Goal: Complete application form

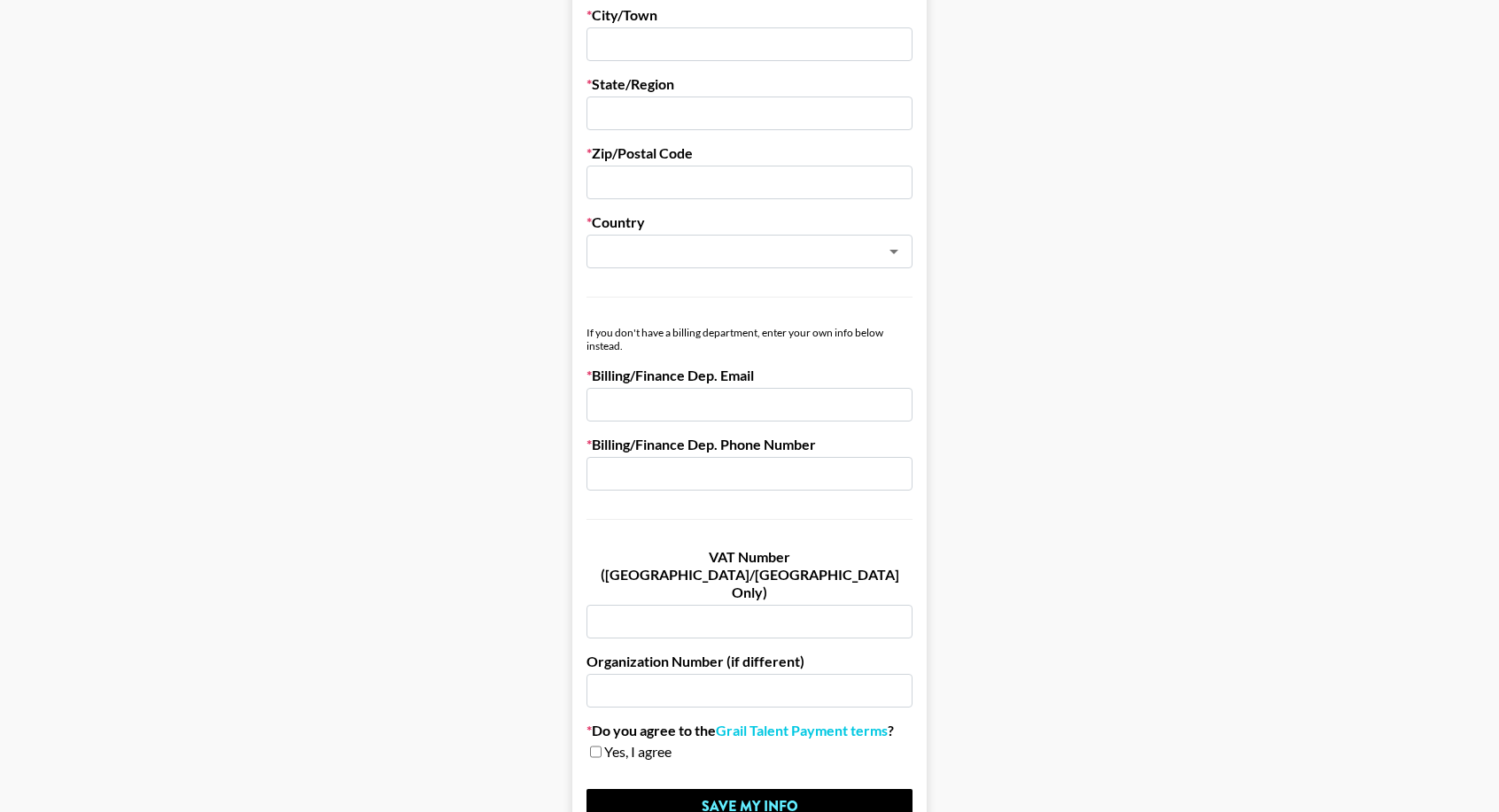
scroll to position [879, 0]
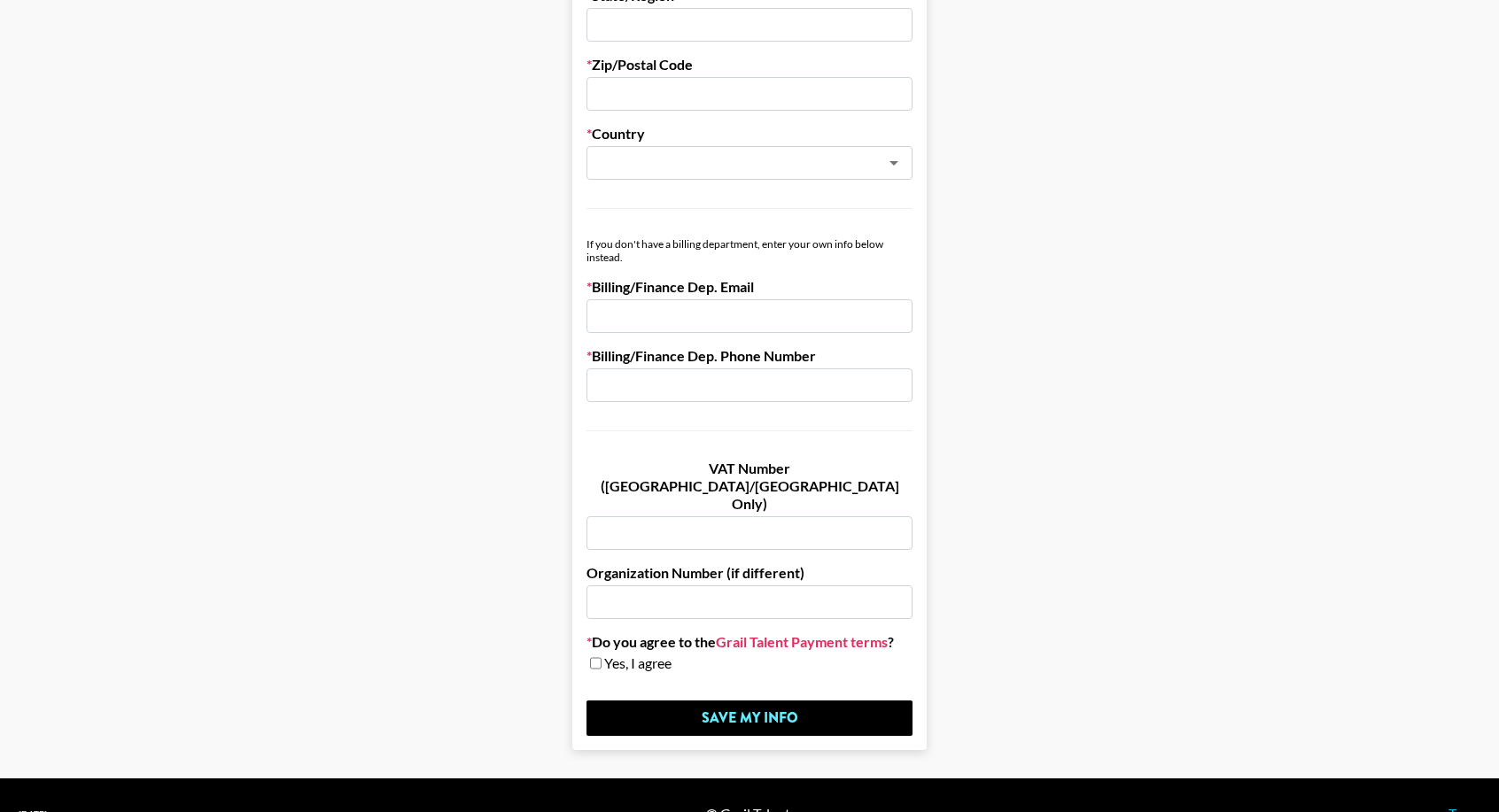
click at [851, 633] on link "Grail Talent Payment terms" at bounding box center [802, 642] width 172 height 18
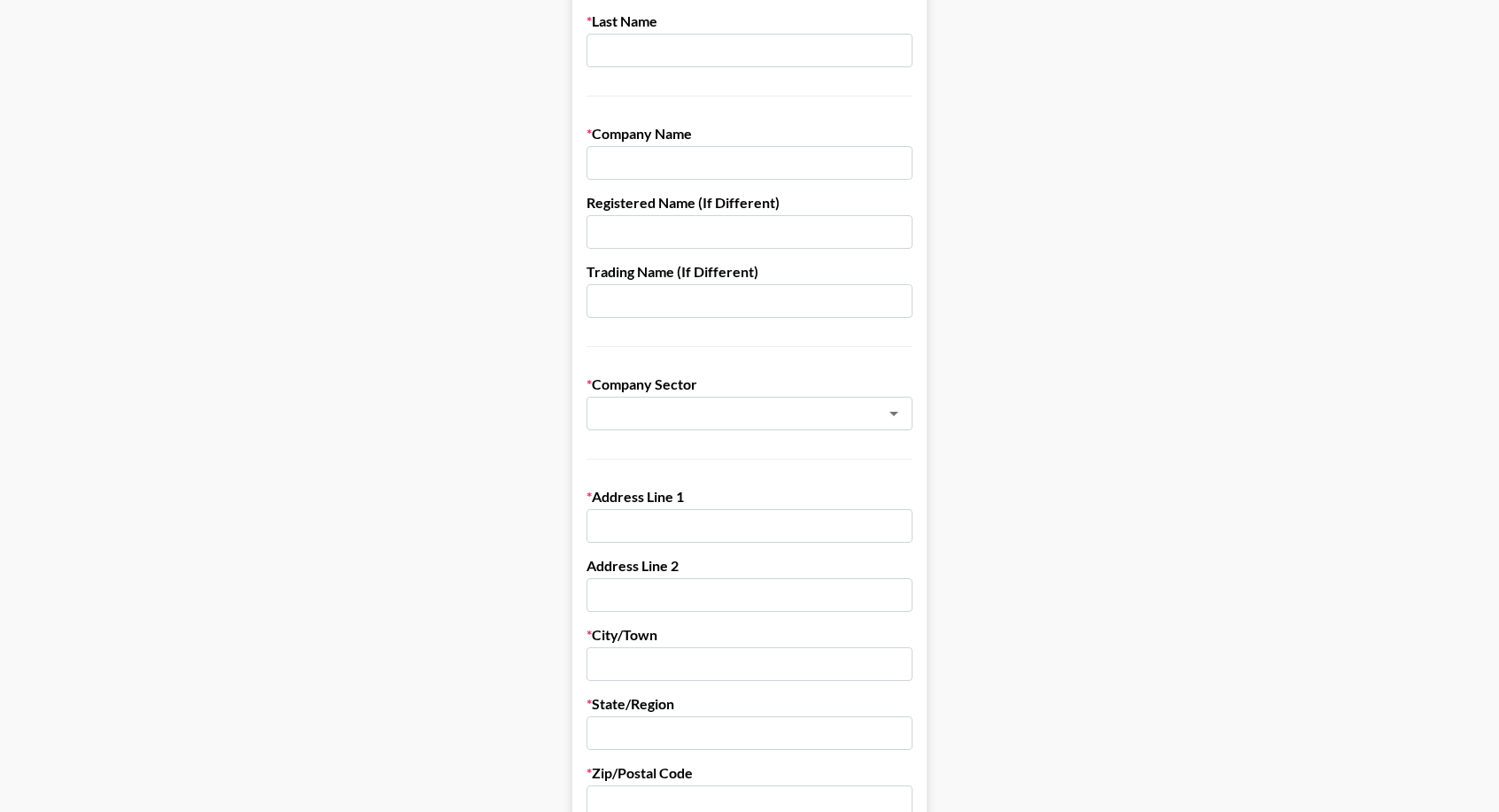
scroll to position [0, 0]
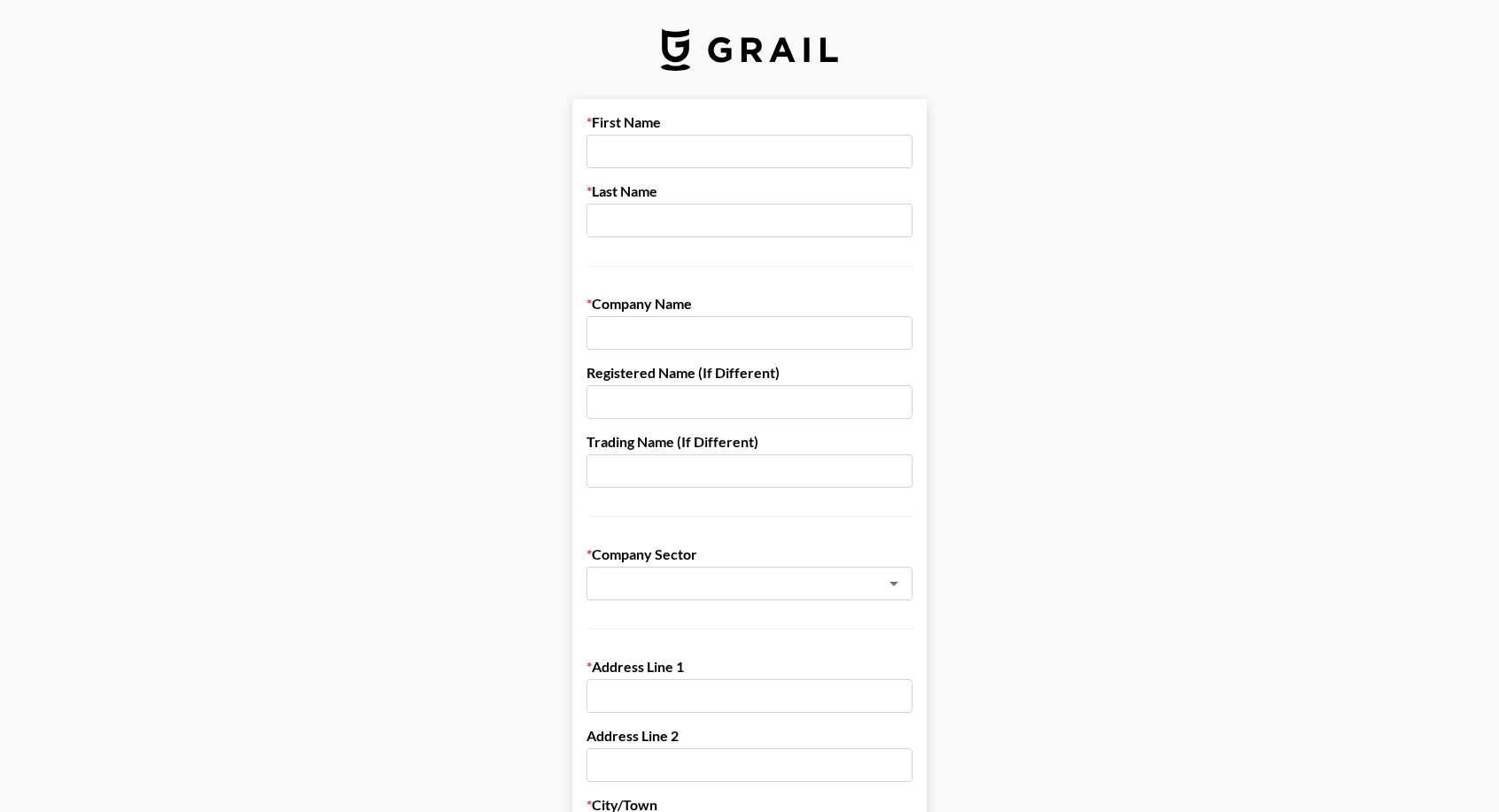
click at [685, 185] on label "Last Name" at bounding box center [750, 192] width 327 height 18
click at [679, 164] on input "text" at bounding box center [750, 151] width 327 height 33
type input "[PERSON_NAME]"
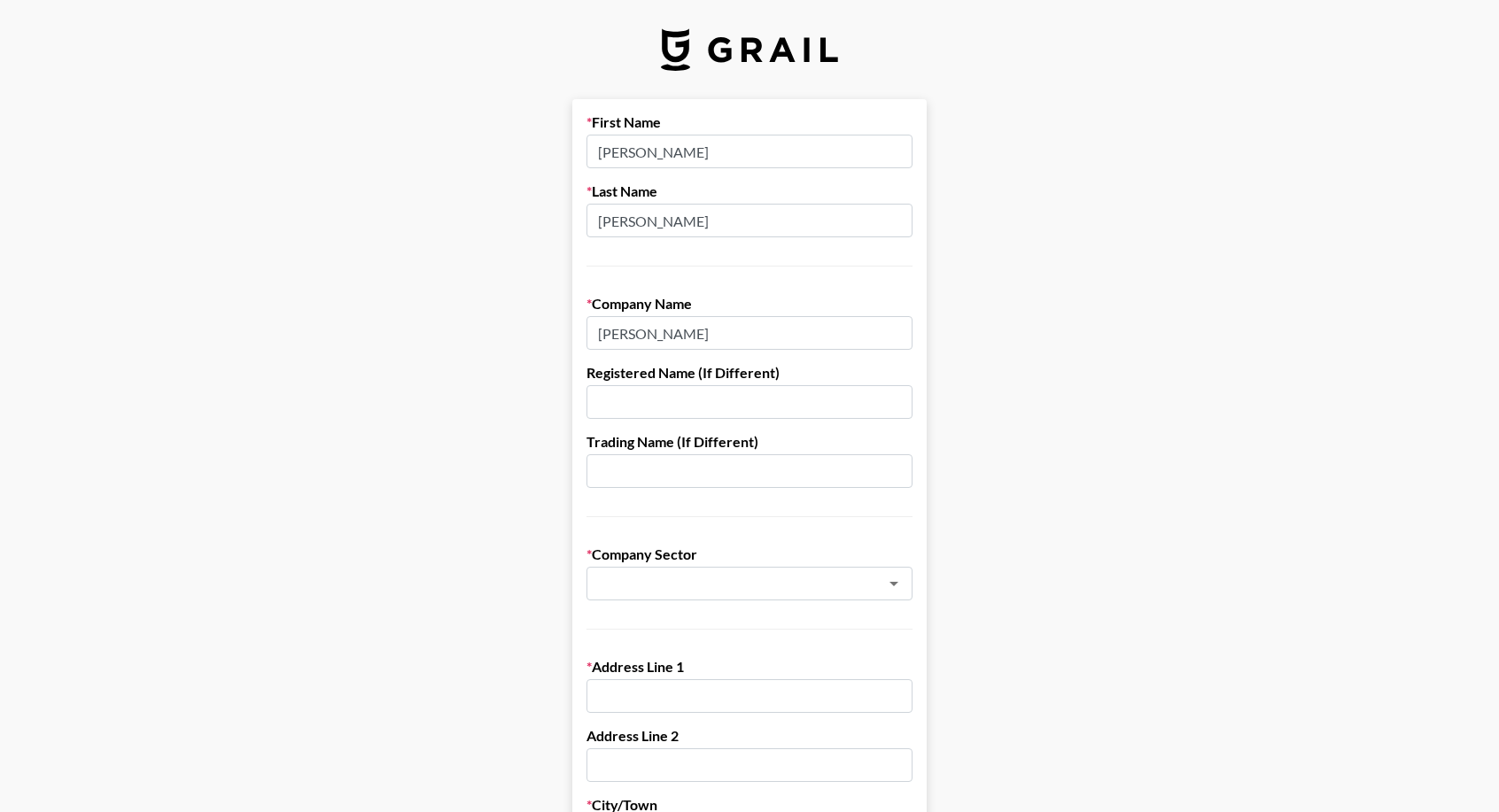
drag, startPoint x: 745, startPoint y: 319, endPoint x: 353, endPoint y: 348, distance: 393.1
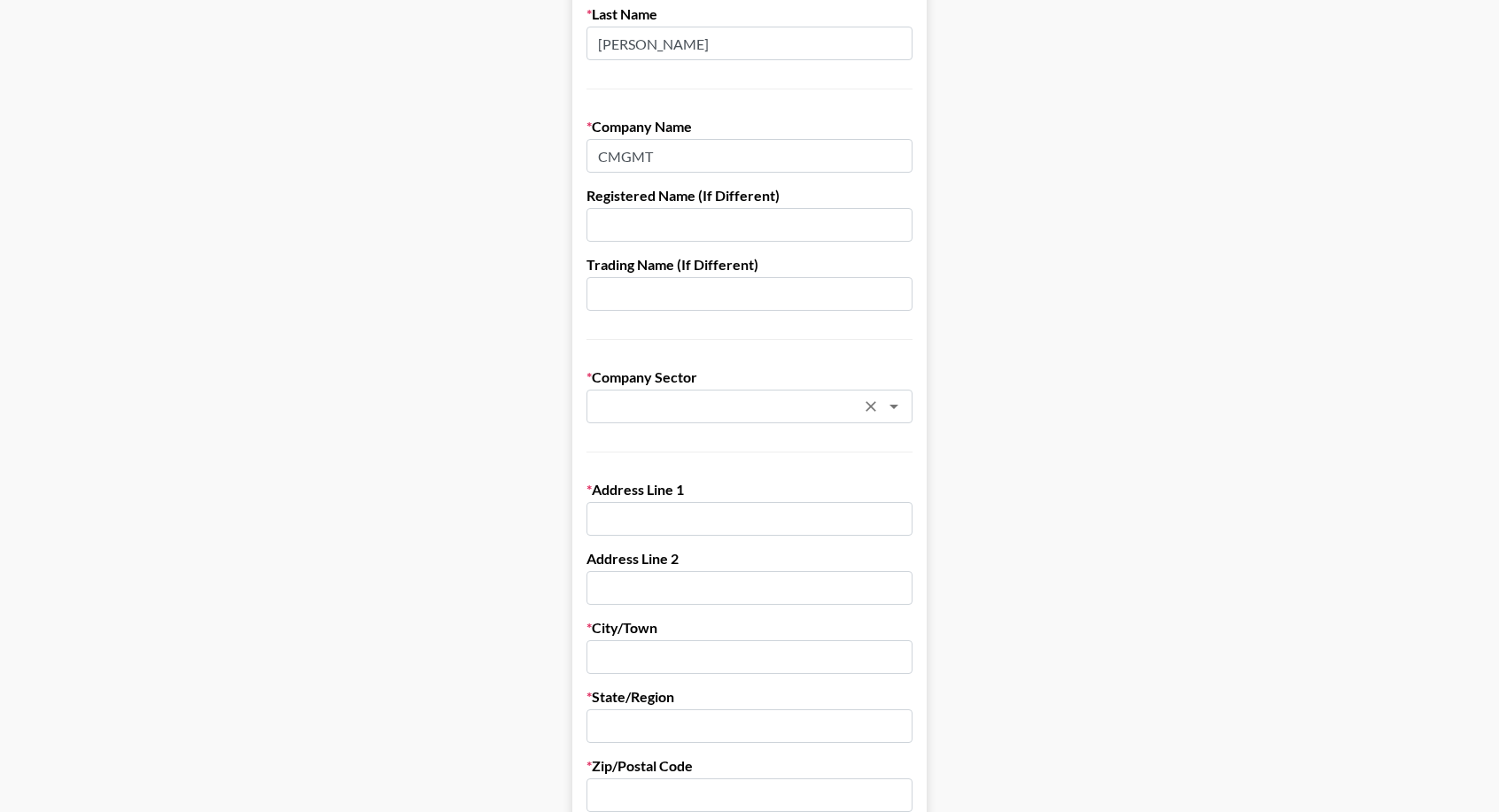
type input "CMGMT"
click at [663, 408] on input "text" at bounding box center [726, 407] width 258 height 21
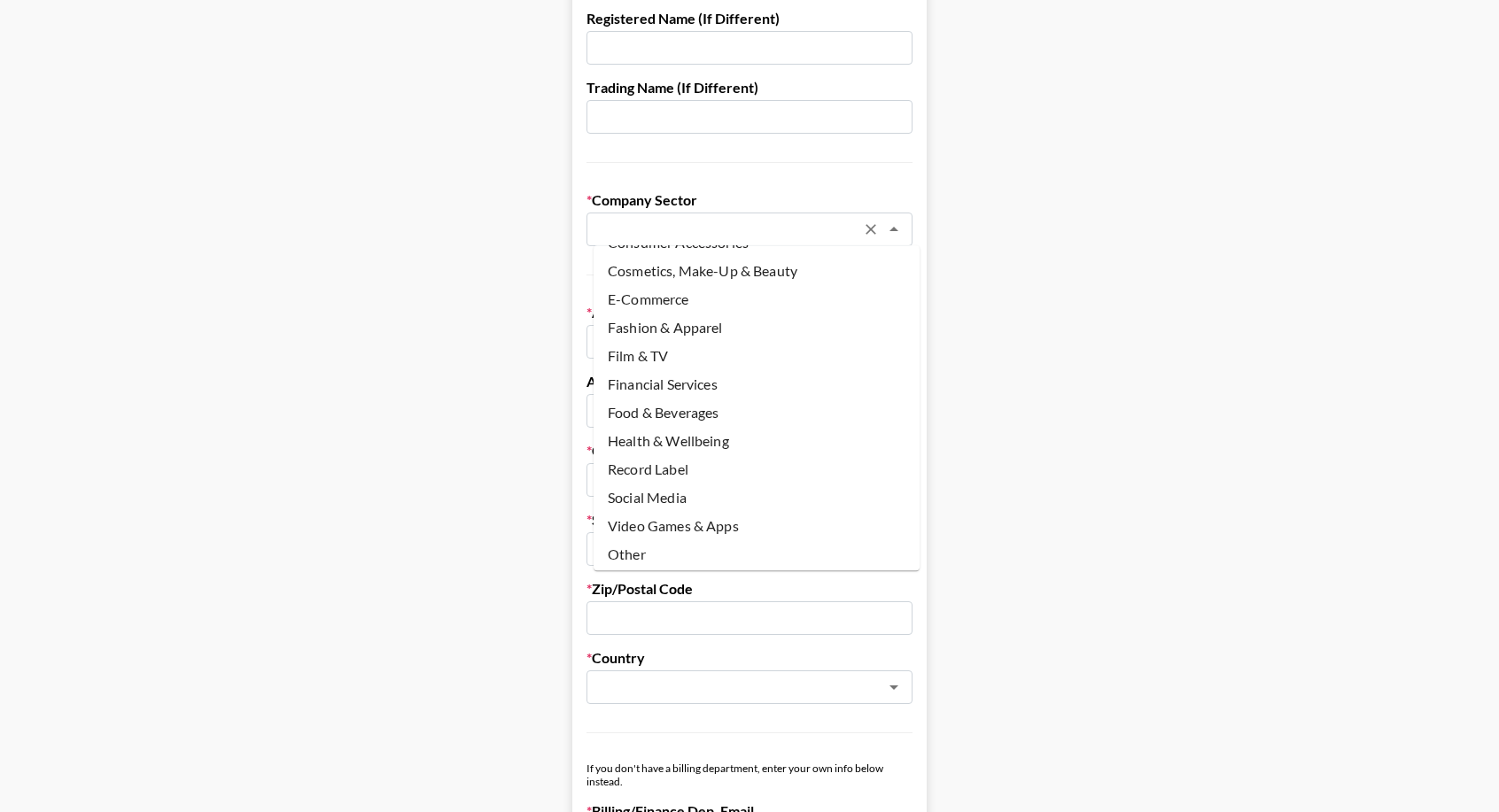
scroll to position [442, 0]
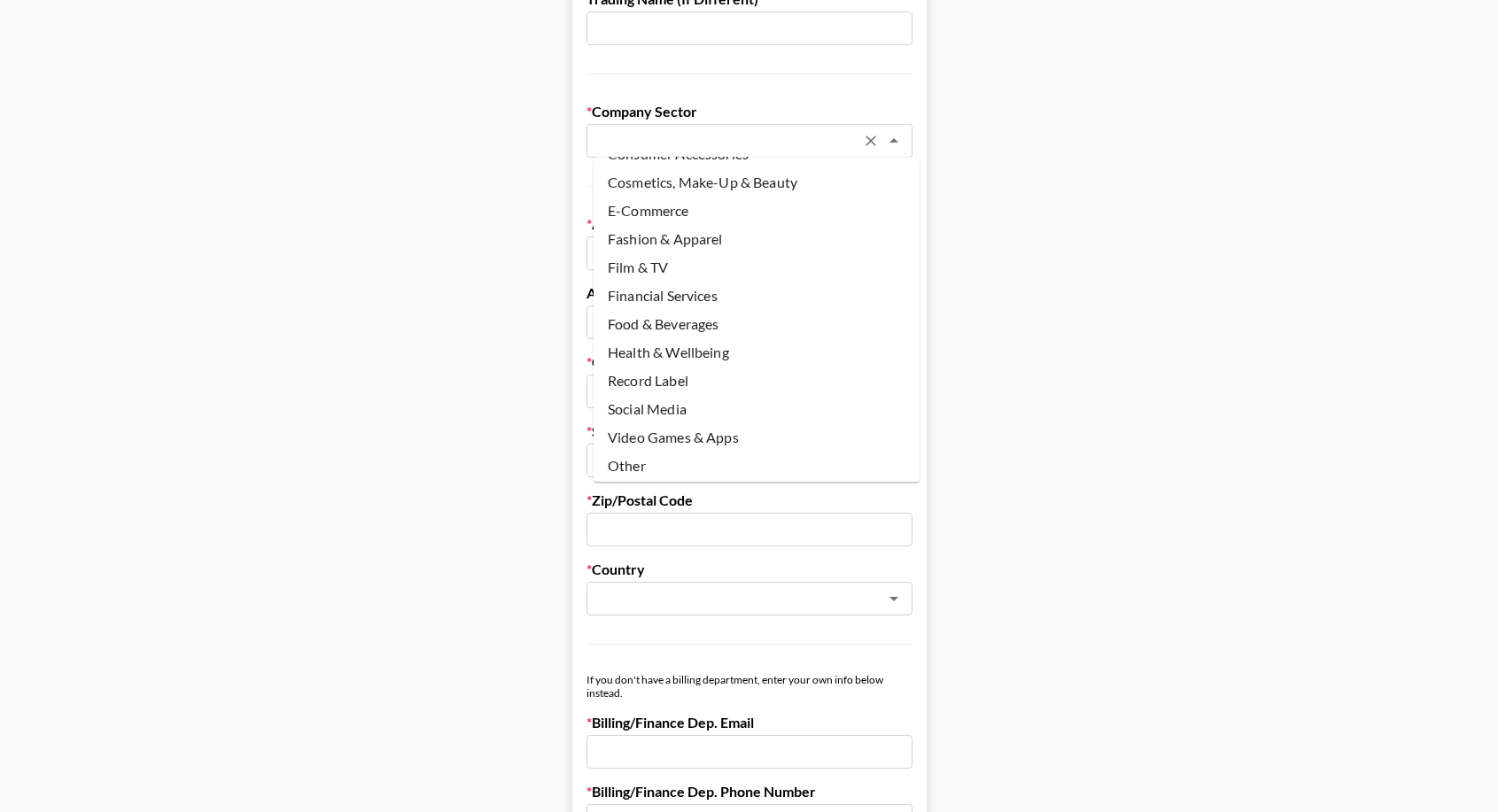
click at [641, 456] on li "Other" at bounding box center [757, 465] width 327 height 29
type input "Other"
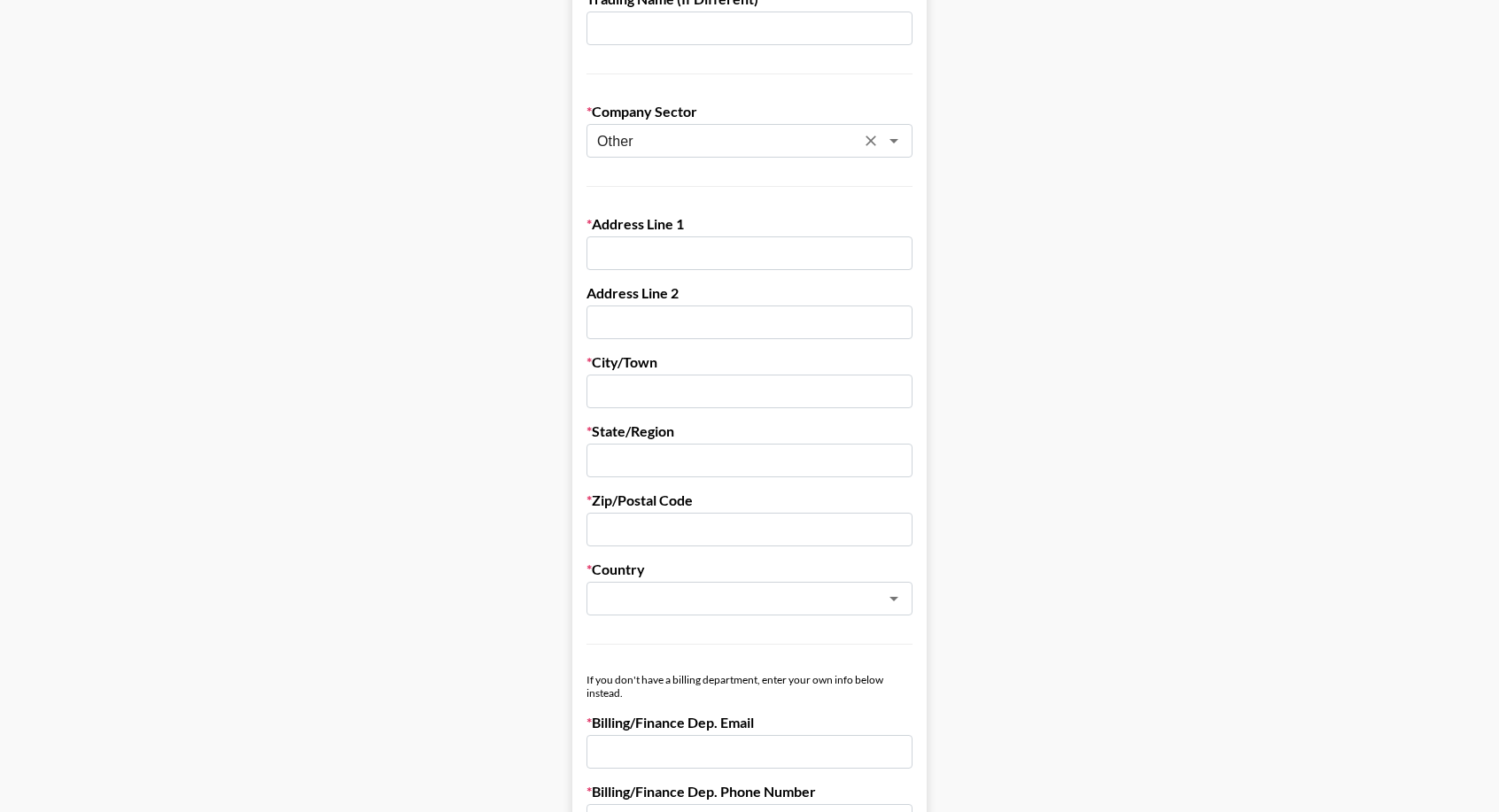
click at [657, 245] on input "text" at bounding box center [750, 254] width 327 height 33
type input "[STREET_ADDRESS]"
type input "[GEOGRAPHIC_DATA]"
type input "CA"
type input "91607"
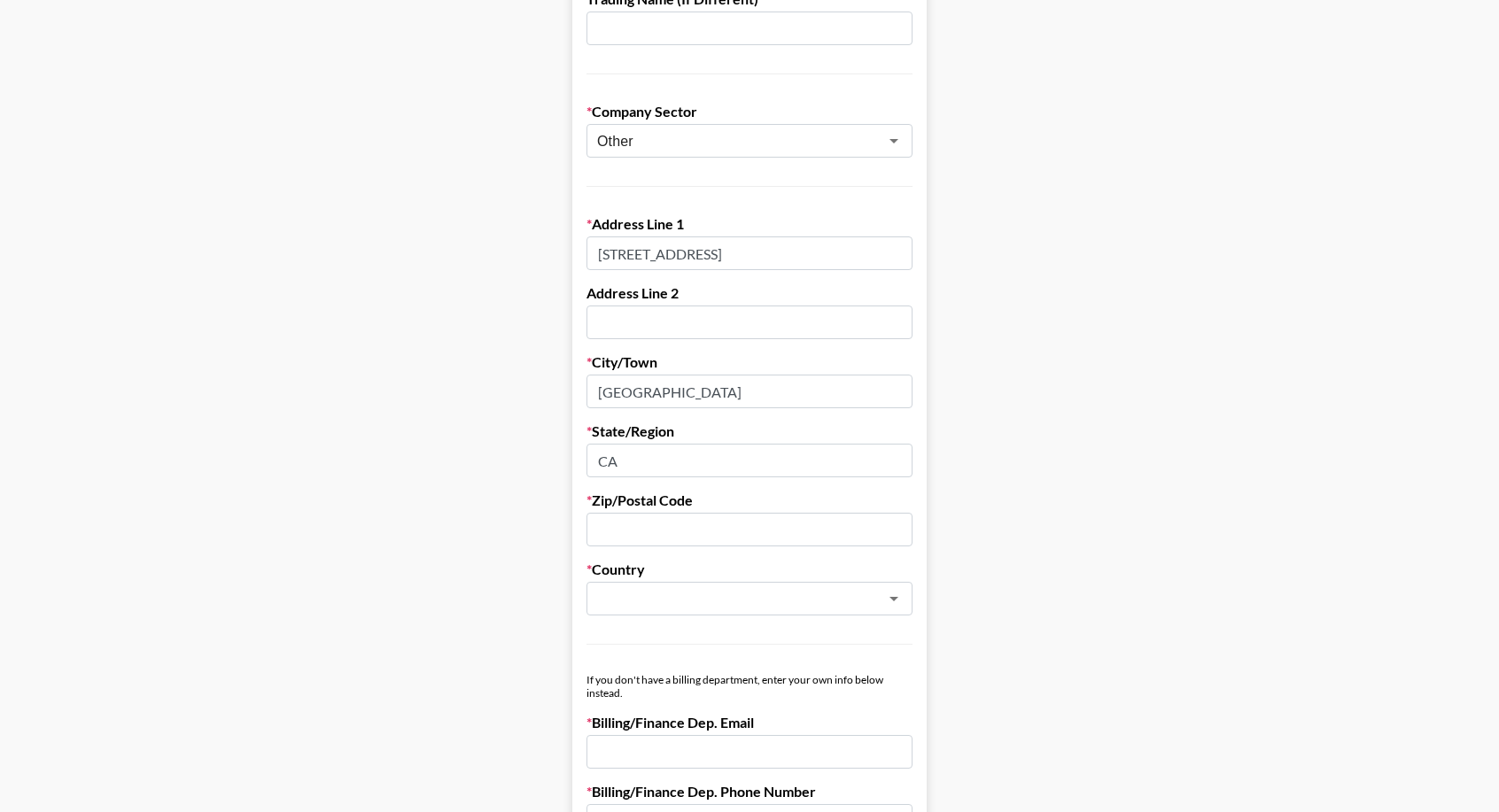
type input "6463204191"
click at [472, 353] on main "First Name [PERSON_NAME] Last Name [PERSON_NAME] Company Name CMGMT Registered …" at bounding box center [749, 421] width 1470 height 1530
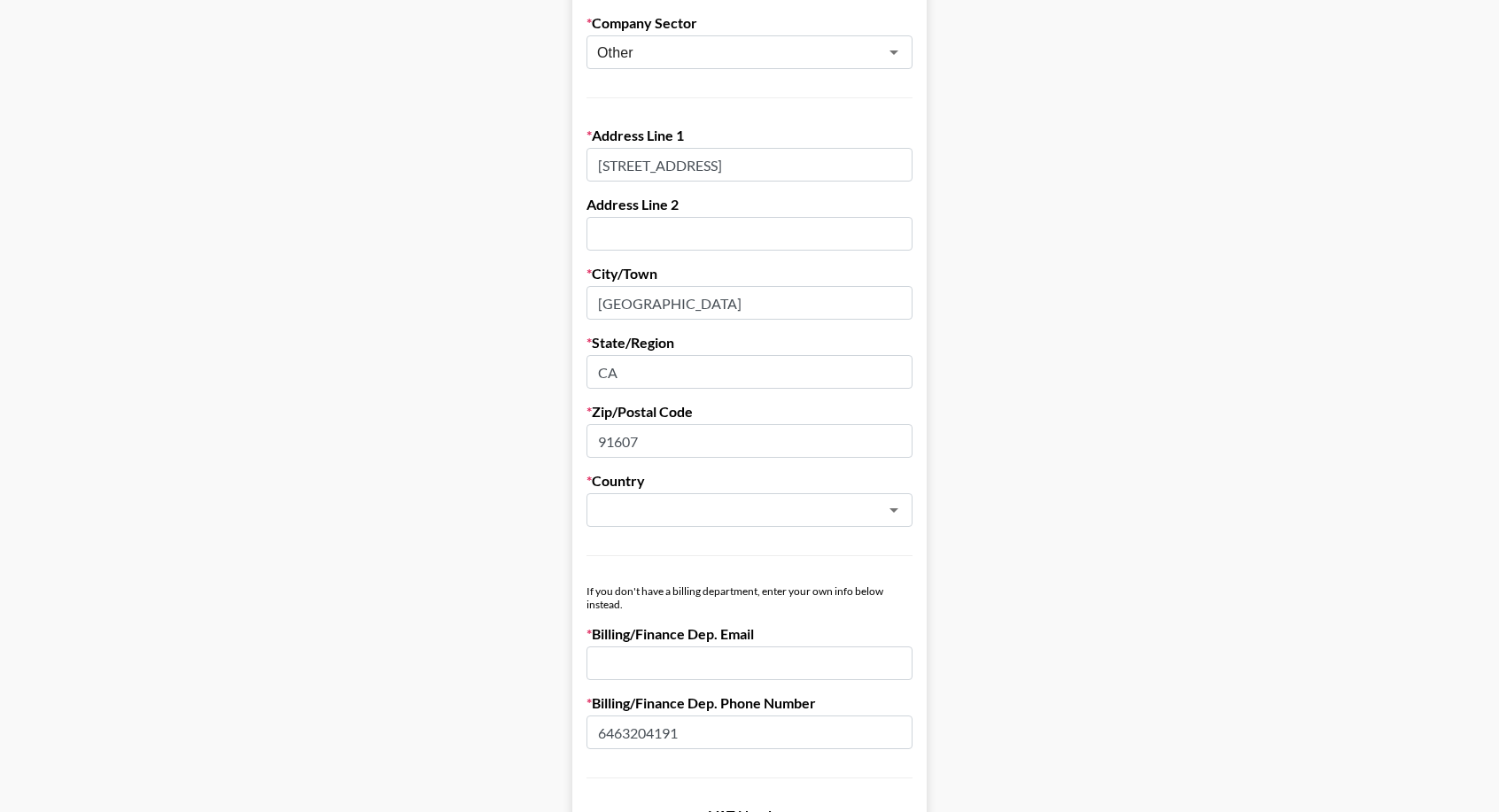
drag, startPoint x: 802, startPoint y: 170, endPoint x: 763, endPoint y: 159, distance: 40.5
click at [763, 159] on input "[STREET_ADDRESS]" at bounding box center [750, 164] width 327 height 33
type input "[STREET_ADDRESS]"
click at [501, 295] on main "First Name [PERSON_NAME] Last Name [PERSON_NAME] Company Name CMGMT Registered …" at bounding box center [749, 332] width 1470 height 1530
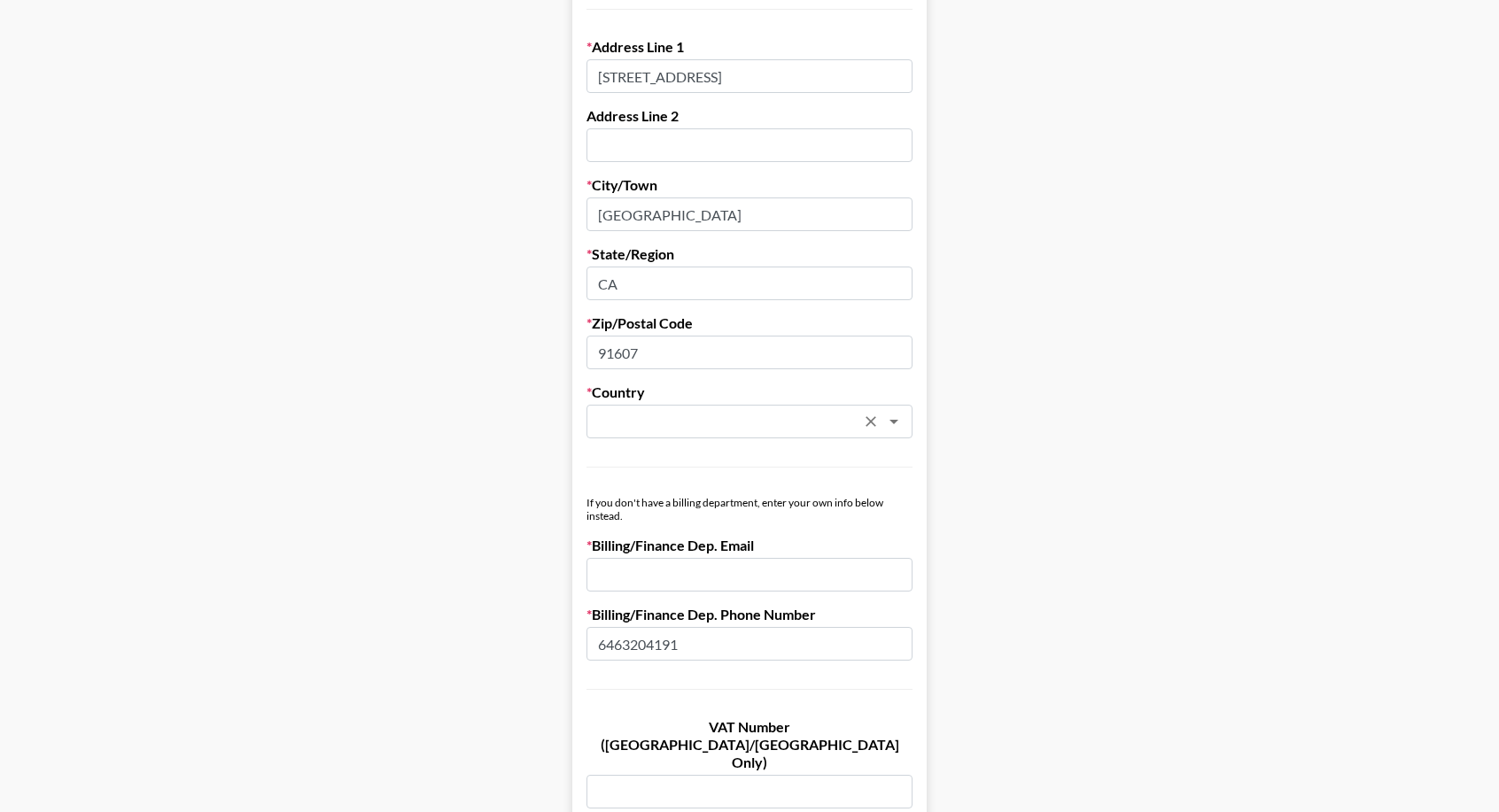
click at [710, 417] on input "text" at bounding box center [726, 422] width 258 height 21
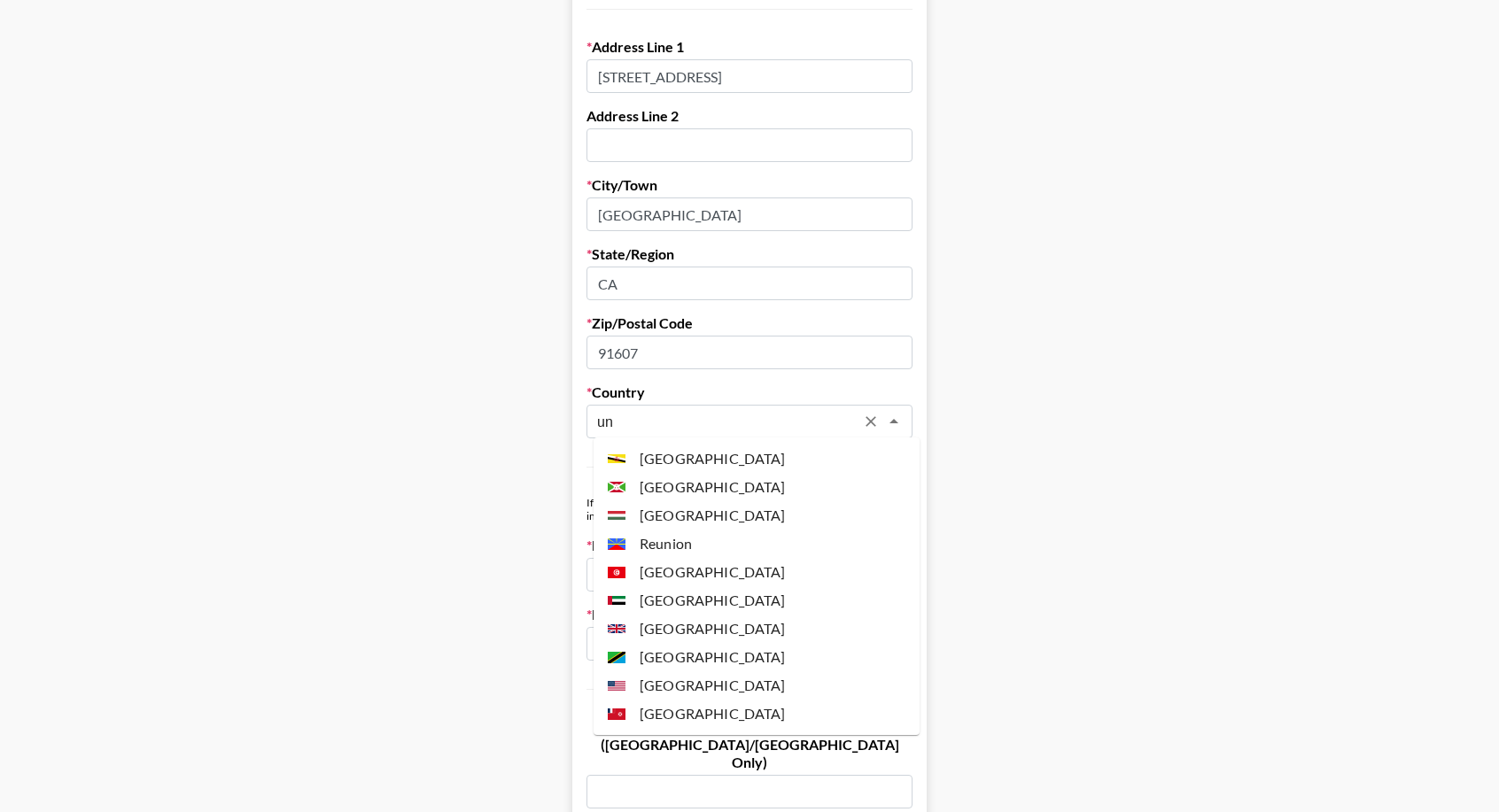
click at [761, 692] on li "[GEOGRAPHIC_DATA]" at bounding box center [757, 685] width 327 height 29
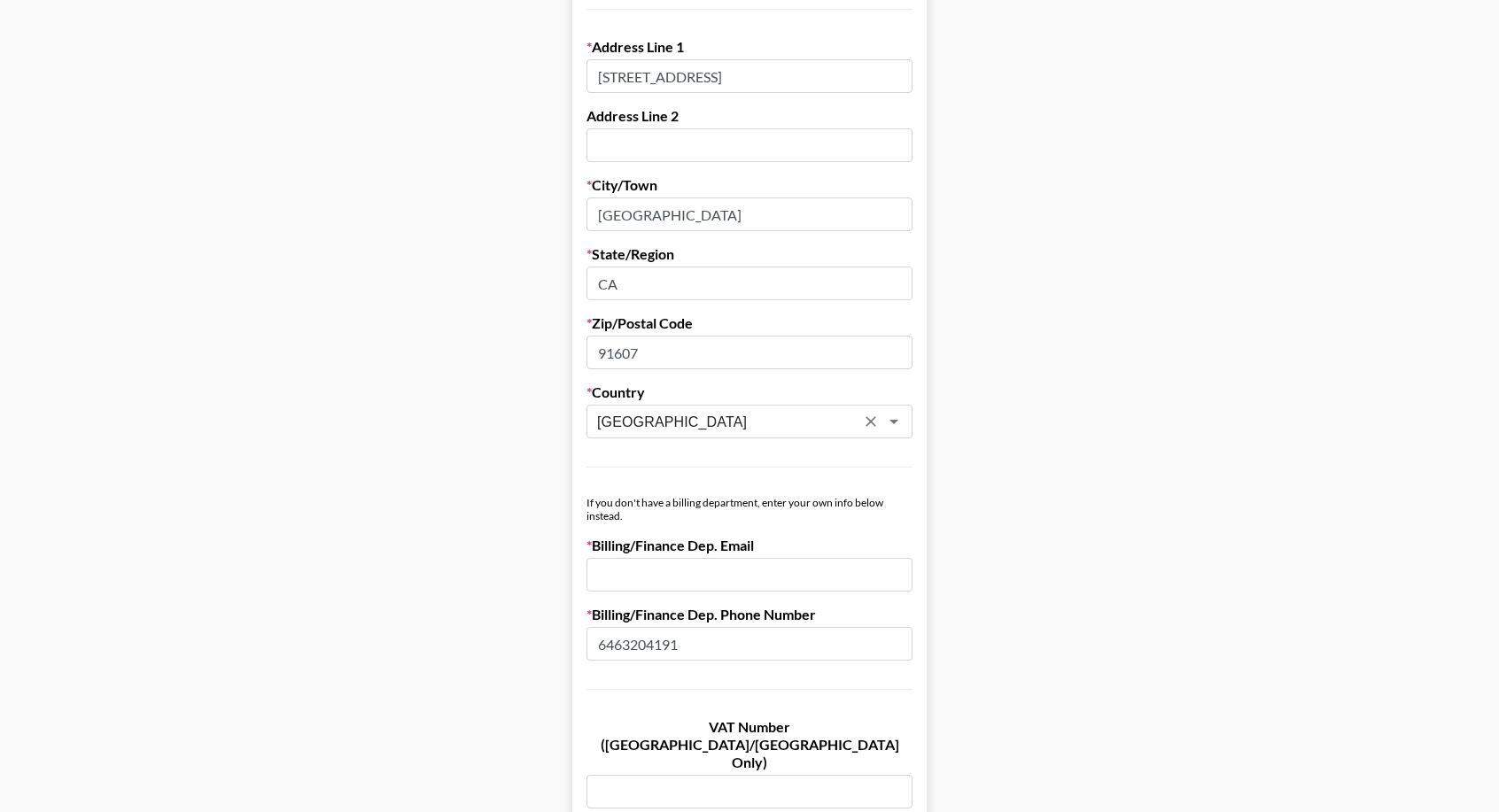
scroll to position [797, 0]
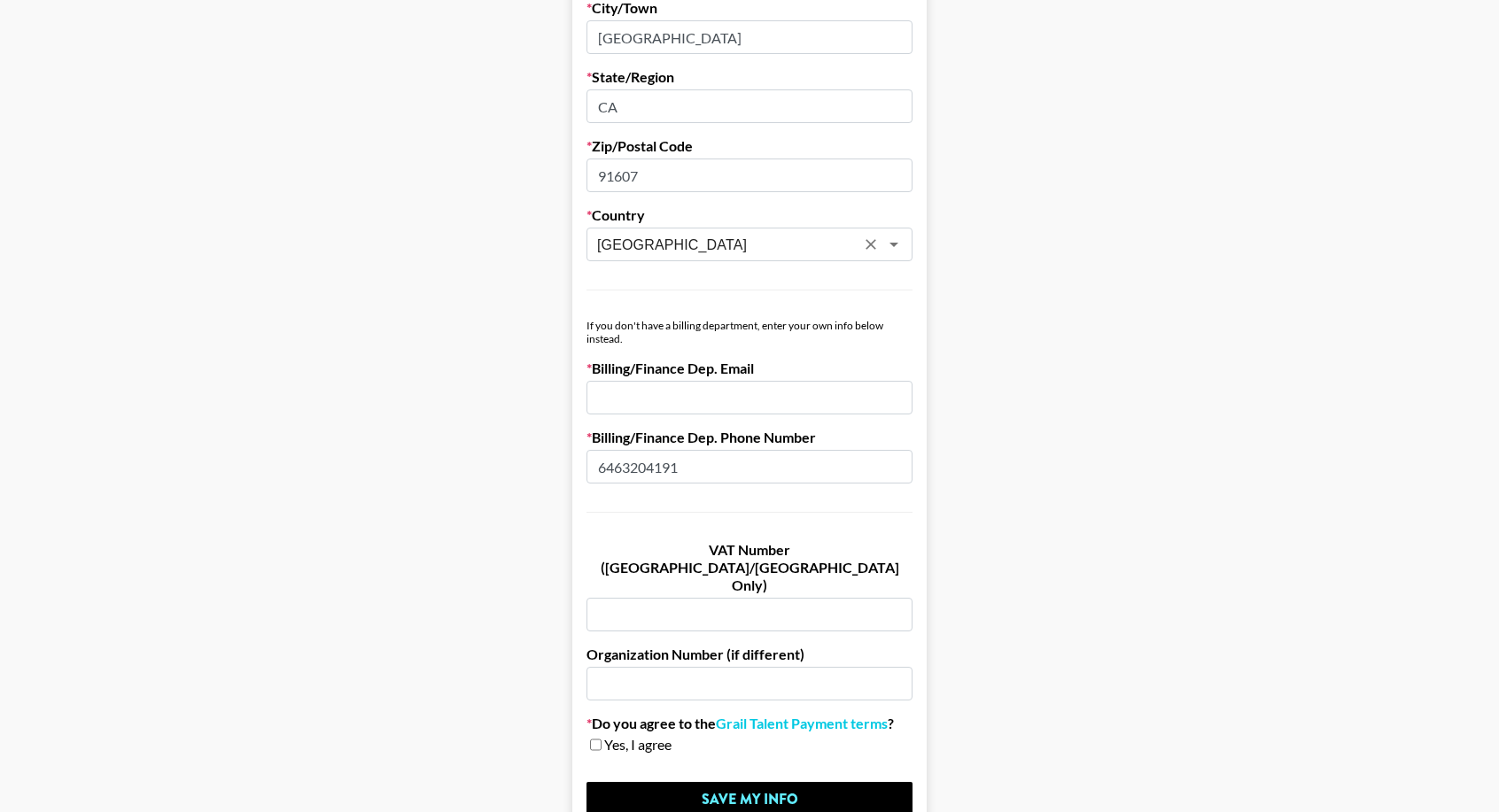
type input "[GEOGRAPHIC_DATA]"
click at [716, 391] on input "email" at bounding box center [750, 397] width 327 height 33
type input "[EMAIL_ADDRESS][DOMAIN_NAME]"
click at [400, 496] on main "First Name [PERSON_NAME] Last Name [PERSON_NAME] Company Name CMGMT Registered …" at bounding box center [749, 67] width 1470 height 1530
click at [602, 738] on input "checkbox" at bounding box center [596, 744] width 12 height 13
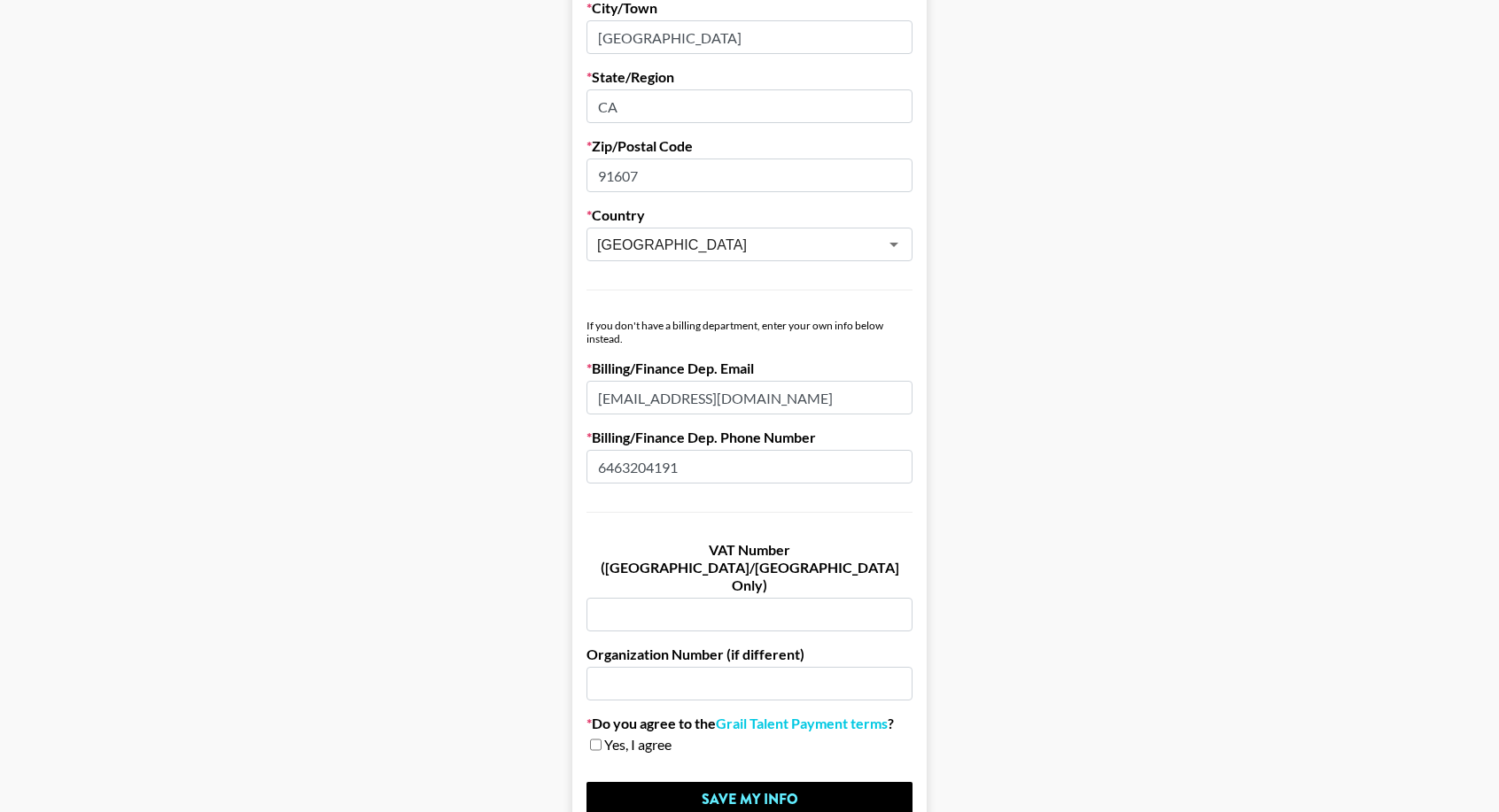
checkbox input "true"
click at [745, 782] on input "Save My Info" at bounding box center [750, 799] width 327 height 35
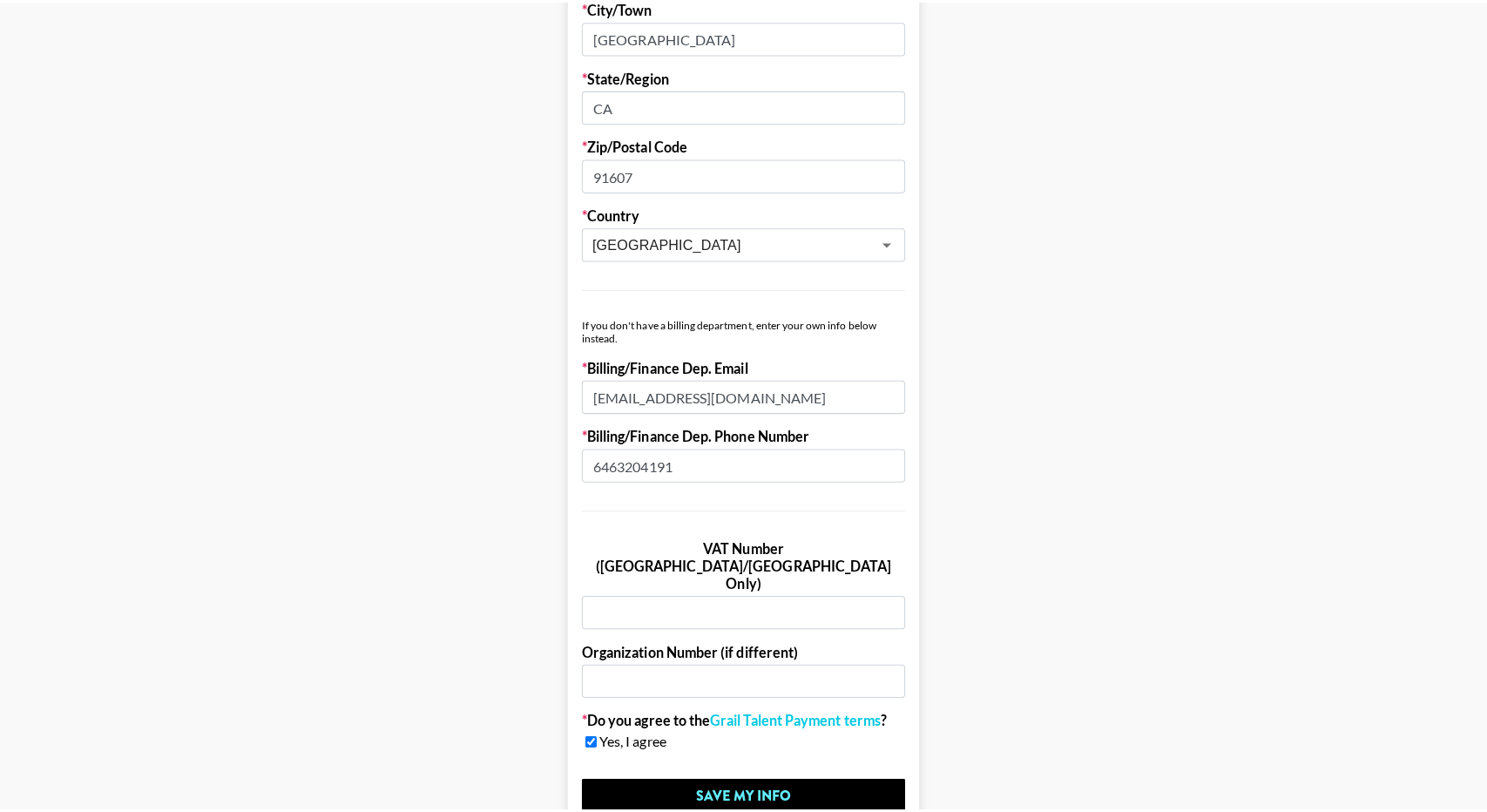
scroll to position [0, 0]
